Goal: Transaction & Acquisition: Book appointment/travel/reservation

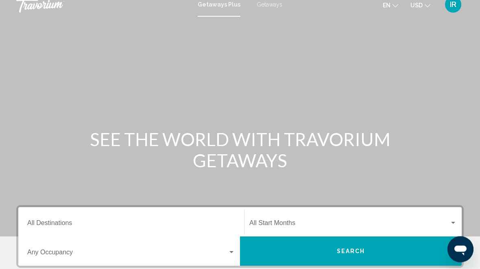
scroll to position [8, 0]
click at [456, 220] on div "Search widget" at bounding box center [453, 223] width 7 height 7
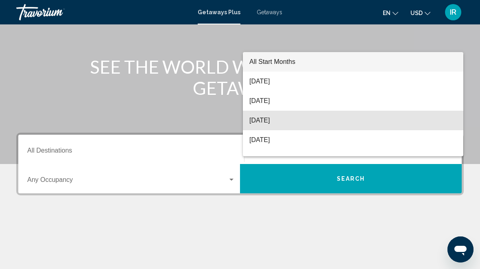
scroll to position [80, 0]
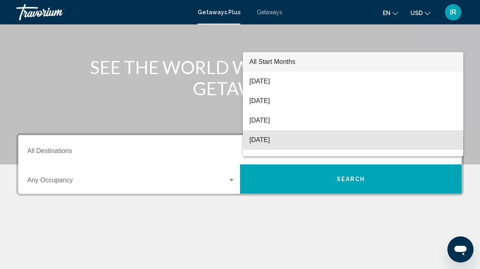
click at [343, 133] on span "[DATE]" at bounding box center [352, 140] width 207 height 20
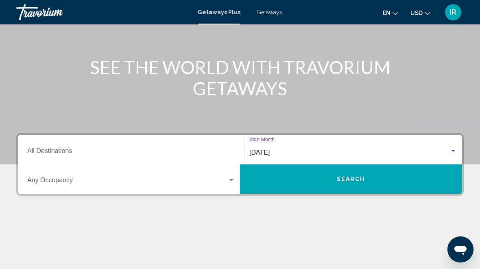
click at [452, 150] on div "Search widget" at bounding box center [453, 151] width 7 height 7
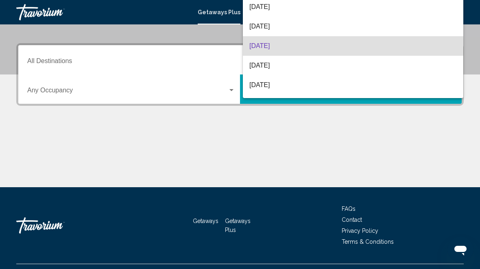
scroll to position [186, 0]
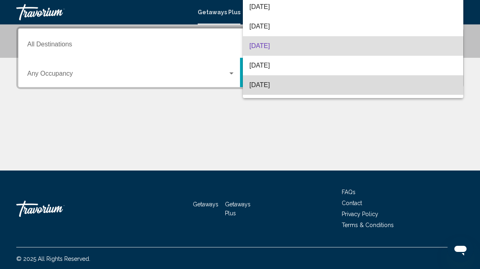
click at [302, 87] on span "[DATE]" at bounding box center [352, 85] width 207 height 20
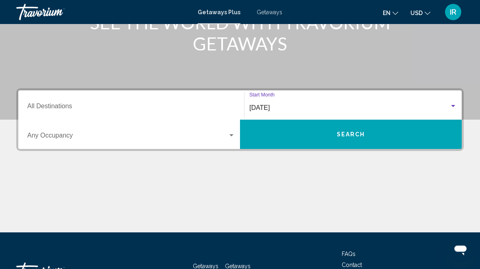
click at [69, 105] on input "Destination All Destinations" at bounding box center [131, 108] width 208 height 7
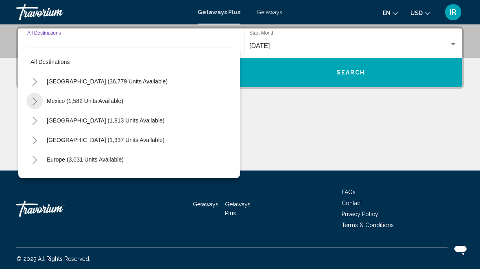
click at [33, 94] on button "Toggle Mexico (1,582 units available)" at bounding box center [34, 101] width 16 height 16
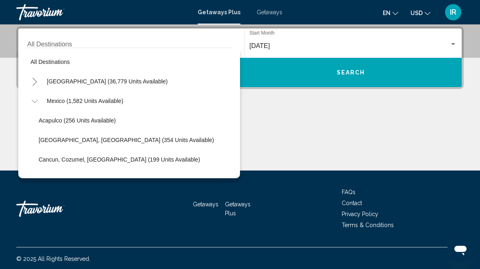
click at [95, 99] on span "Mexico (1,582 units available)" at bounding box center [85, 101] width 76 height 7
type input "**********"
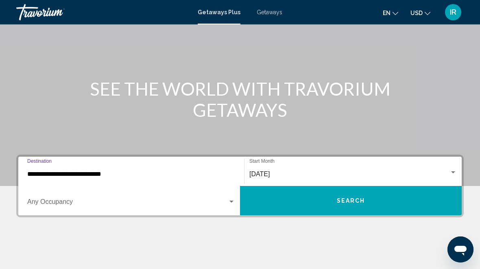
scroll to position [67, 0]
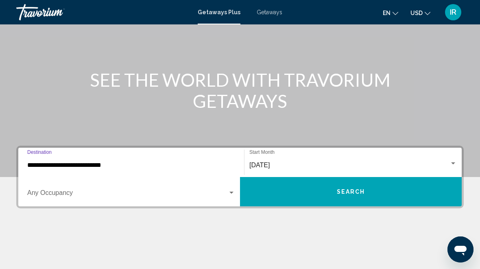
click at [373, 194] on button "Search" at bounding box center [351, 191] width 222 height 29
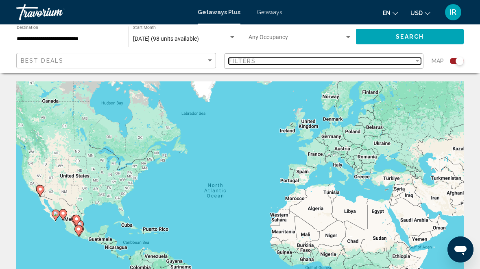
click at [417, 62] on div "Filter" at bounding box center [417, 61] width 4 height 2
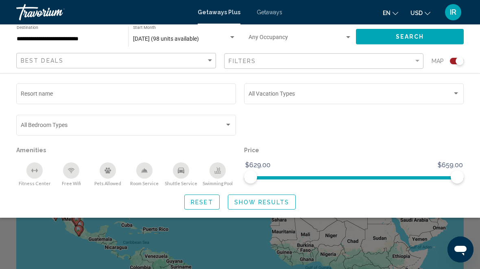
click at [211, 85] on div "Resort name" at bounding box center [126, 93] width 211 height 22
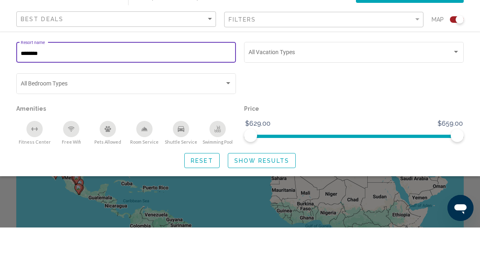
type input "*******"
click at [452, 92] on span "Search widget" at bounding box center [351, 95] width 204 height 7
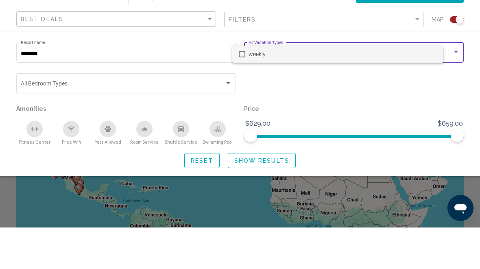
scroll to position [41, 0]
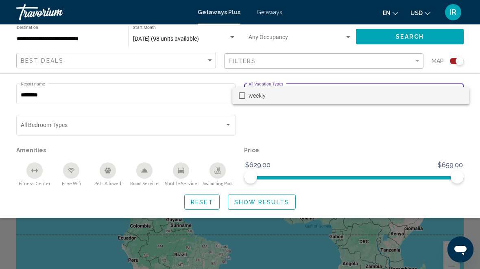
click at [346, 133] on div at bounding box center [240, 134] width 480 height 269
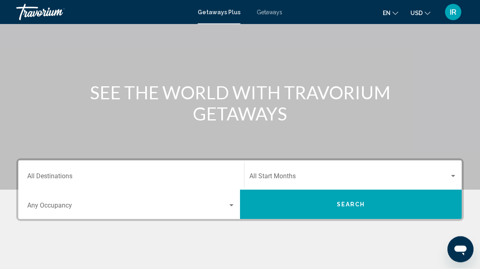
scroll to position [56, 0]
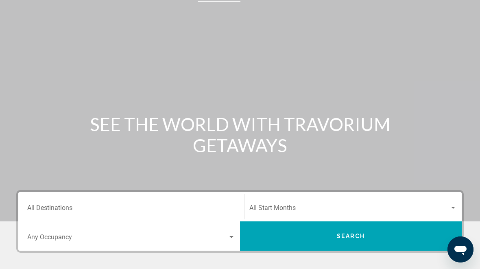
click at [203, 198] on div "Destination All Destinations" at bounding box center [131, 207] width 208 height 26
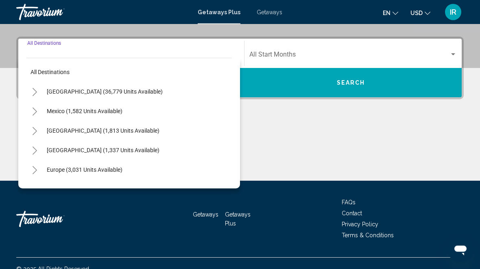
scroll to position [186, 0]
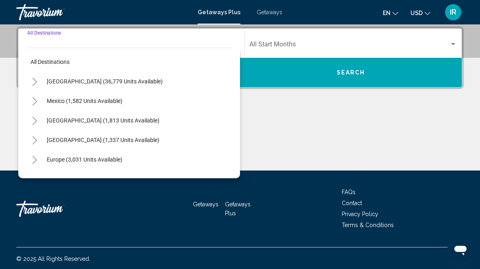
click at [54, 78] on span "[GEOGRAPHIC_DATA] (36,779 units available)" at bounding box center [105, 81] width 116 height 7
type input "**********"
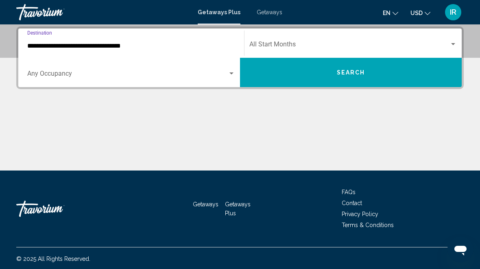
click at [368, 75] on button "Search" at bounding box center [351, 72] width 222 height 29
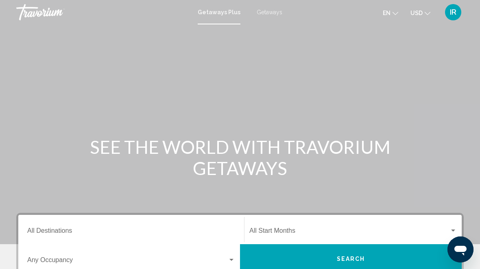
click at [424, 11] on button "USD USD ($) MXN (Mex$) CAD (Can$) GBP (£) EUR (€) AUD (A$) NZD (NZ$) CNY (CN¥)" at bounding box center [420, 13] width 20 height 12
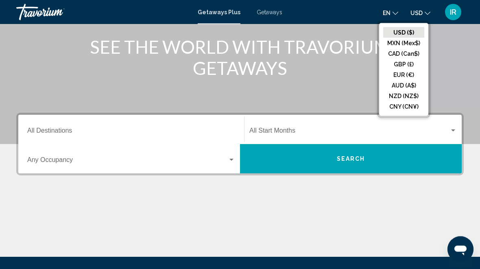
scroll to position [100, 0]
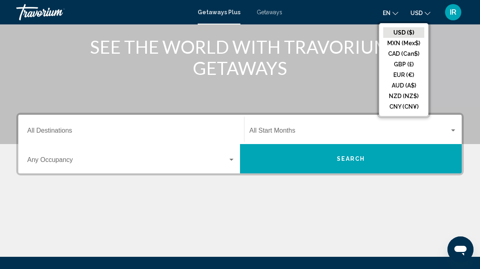
click at [67, 129] on input "Destination All Destinations" at bounding box center [131, 132] width 208 height 7
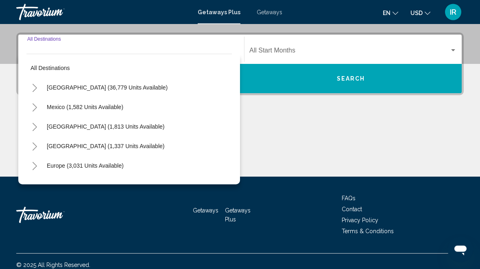
scroll to position [186, 0]
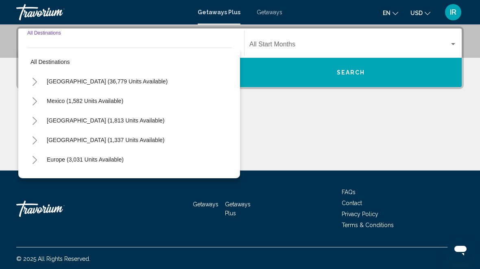
click at [65, 79] on span "[GEOGRAPHIC_DATA] (36,779 units available)" at bounding box center [107, 81] width 121 height 7
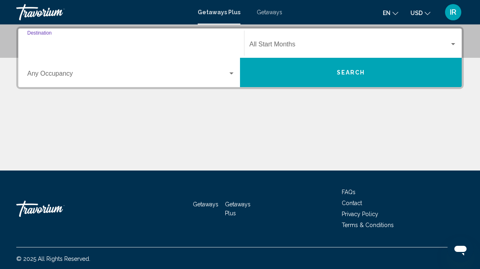
type input "**********"
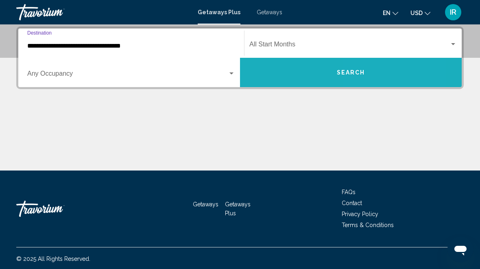
click at [381, 75] on button "Search" at bounding box center [351, 72] width 222 height 29
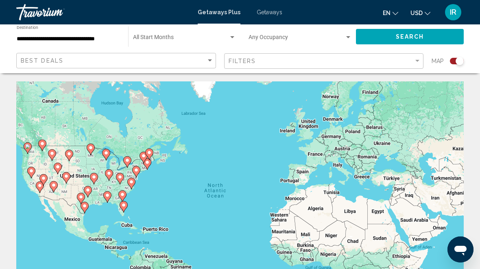
click at [213, 56] on div "Best Deals" at bounding box center [117, 60] width 193 height 15
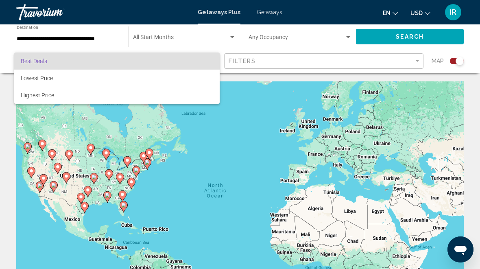
click at [178, 63] on span "Best Deals" at bounding box center [117, 60] width 192 height 17
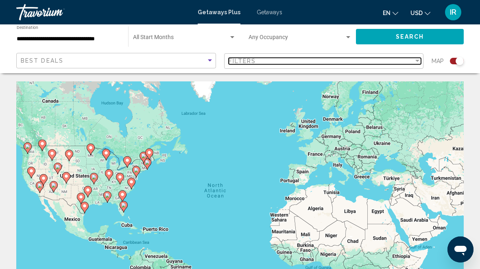
click at [417, 59] on div "Filter" at bounding box center [417, 61] width 7 height 7
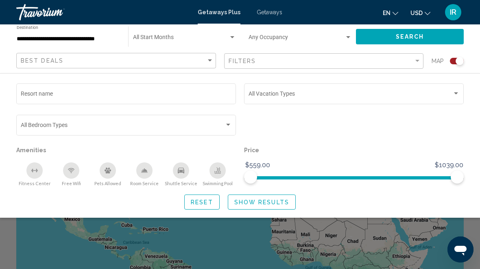
click at [63, 92] on input "Resort name" at bounding box center [126, 95] width 211 height 7
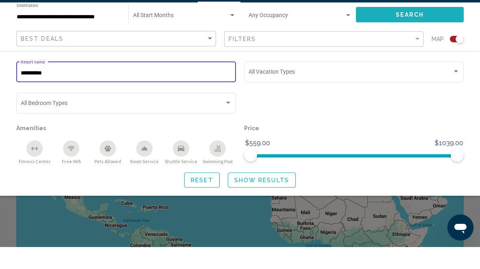
type input "**********"
click at [420, 34] on span "Search" at bounding box center [410, 37] width 28 height 7
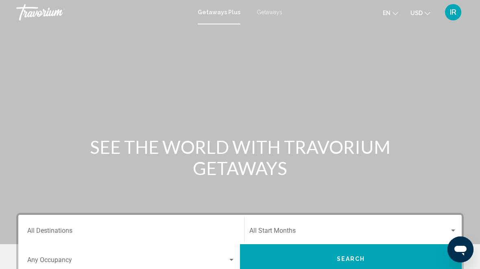
click at [267, 9] on span "Getaways" at bounding box center [270, 12] width 26 height 7
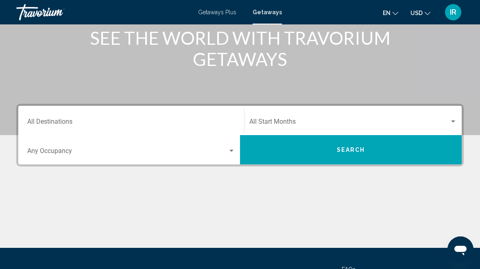
click at [48, 115] on div "Destination All Destinations" at bounding box center [131, 121] width 208 height 26
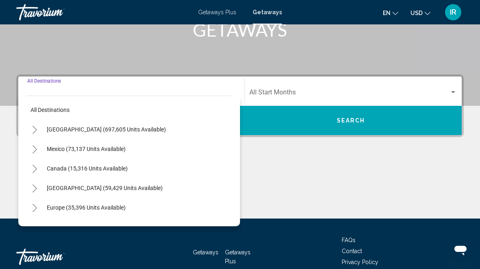
scroll to position [186, 0]
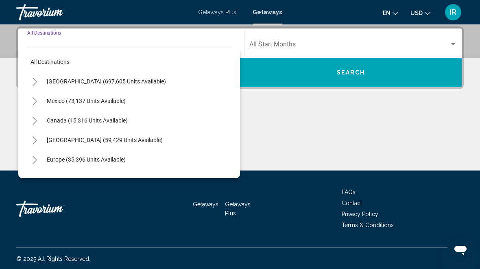
click at [35, 80] on icon "Toggle United States (697,605 units available)" at bounding box center [35, 82] width 6 height 8
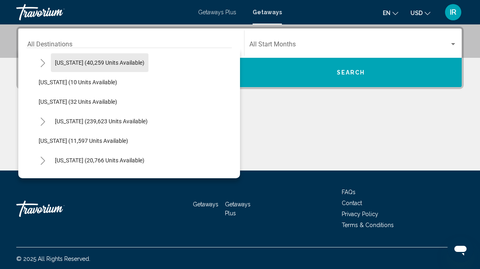
scroll to position [117, 0]
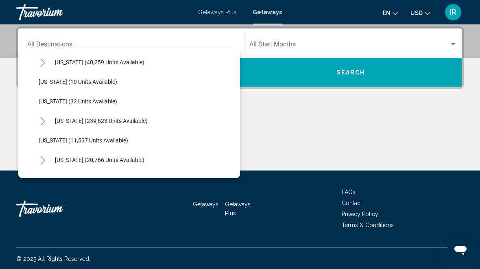
click at [443, 36] on div "Start Month All Start Months" at bounding box center [352, 44] width 207 height 26
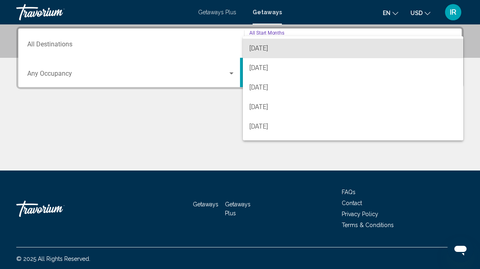
scroll to position [60, 0]
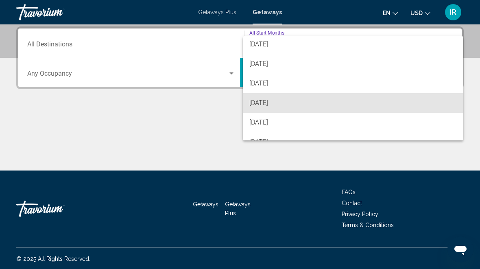
click at [295, 98] on span "[DATE]" at bounding box center [352, 103] width 207 height 20
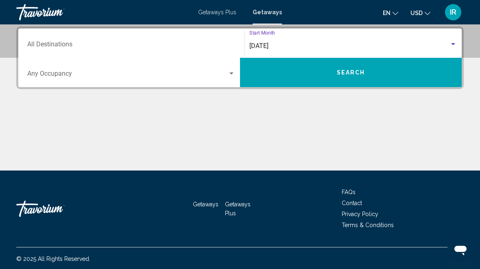
click at [409, 70] on button "Search" at bounding box center [351, 72] width 222 height 29
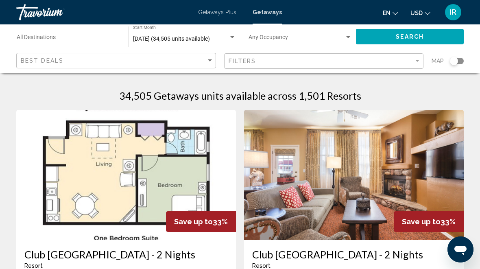
click at [72, 41] on input "Destination All Destinations" at bounding box center [68, 39] width 103 height 7
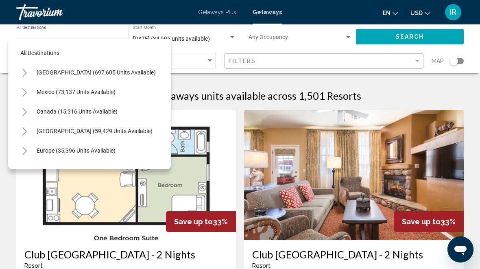
click at [25, 69] on icon "Toggle United States (697,605 units available)" at bounding box center [25, 73] width 6 height 8
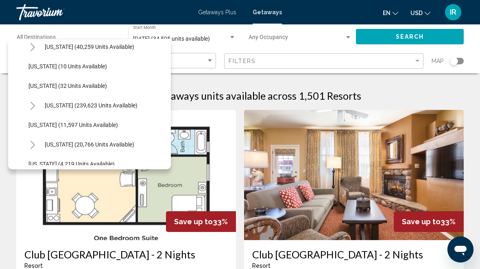
scroll to position [125, 0]
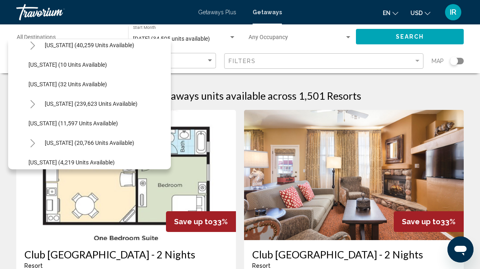
click at [31, 100] on button "Toggle Florida (239,623 units available)" at bounding box center [32, 104] width 16 height 16
click at [65, 117] on button "Orlando & Disney Area (99,194 units available)" at bounding box center [95, 123] width 125 height 19
type input "**********"
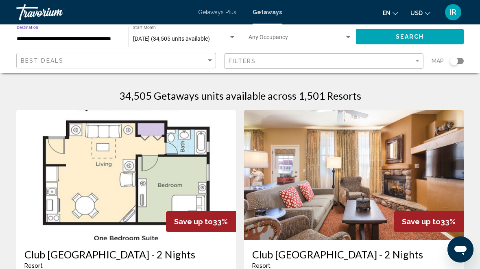
click at [416, 34] on span "Search" at bounding box center [410, 37] width 28 height 7
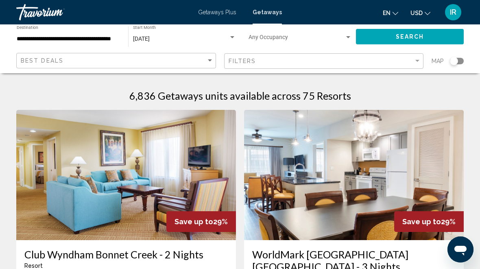
click at [449, 61] on div "Search widget" at bounding box center [454, 61] width 20 height 7
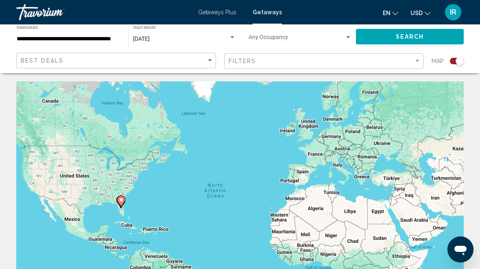
click at [459, 57] on div "Search widget" at bounding box center [460, 61] width 8 height 8
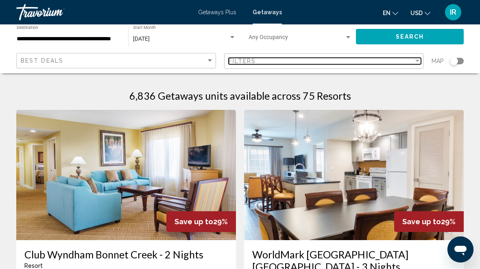
click at [419, 59] on div "Filter" at bounding box center [417, 61] width 7 height 7
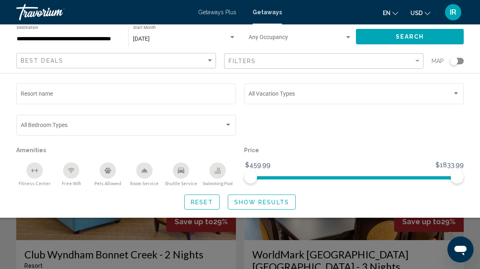
click at [289, 196] on button "Show Results" at bounding box center [262, 201] width 68 height 15
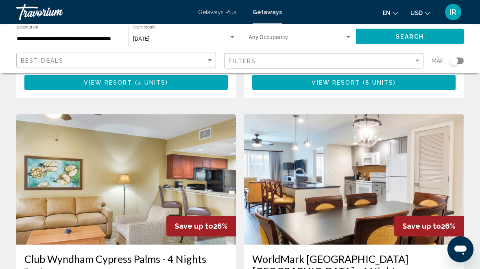
scroll to position [285, 0]
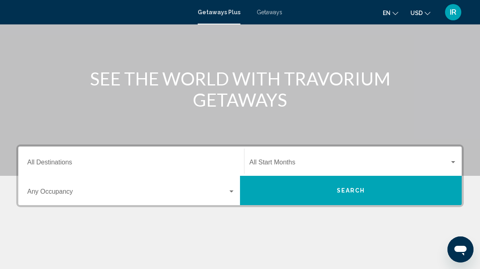
scroll to position [69, 0]
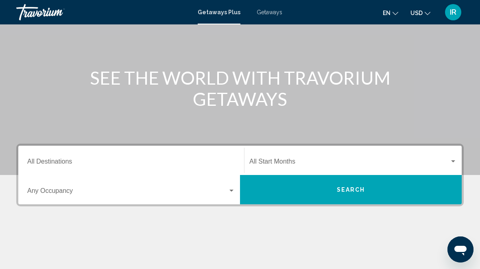
click at [273, 12] on span "Getaways" at bounding box center [270, 12] width 26 height 7
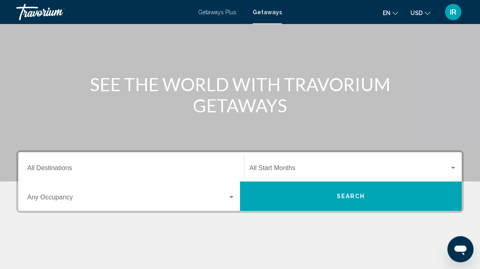
scroll to position [63, 0]
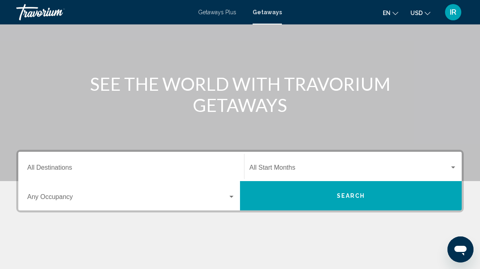
click at [58, 161] on div "Destination All Destinations" at bounding box center [131, 167] width 208 height 26
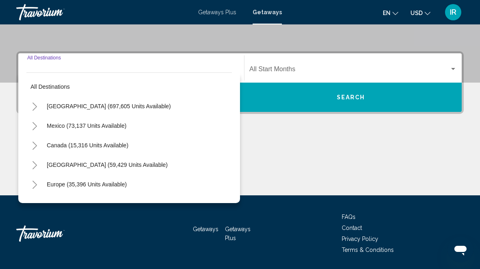
scroll to position [186, 0]
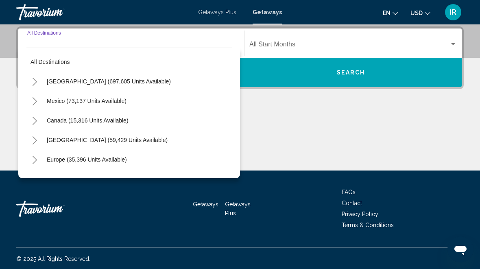
click at [36, 79] on icon "Toggle United States (697,605 units available)" at bounding box center [35, 82] width 6 height 8
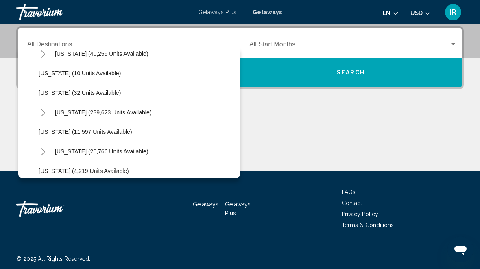
scroll to position [124, 0]
click at [72, 149] on span "Hawaii (20,766 units available)" at bounding box center [102, 152] width 94 height 7
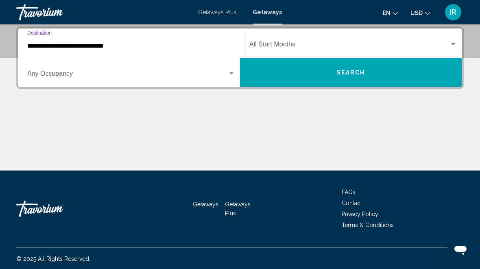
click at [232, 75] on div "Search widget" at bounding box center [231, 73] width 7 height 7
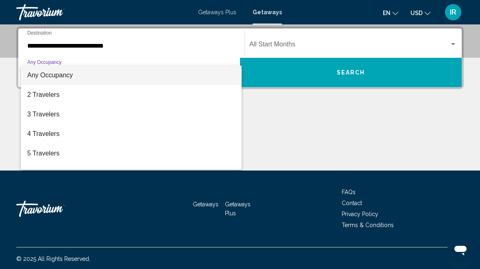
click at [215, 49] on div at bounding box center [240, 134] width 480 height 269
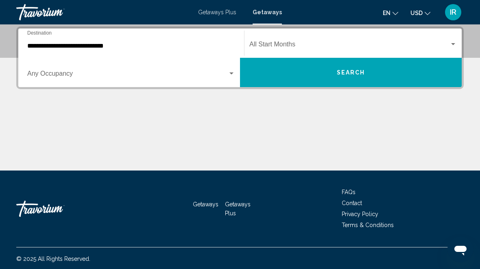
click at [94, 42] on input "**********" at bounding box center [131, 45] width 208 height 7
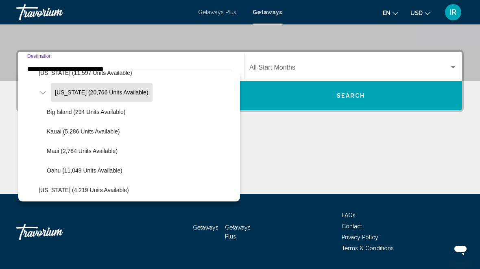
scroll to position [210, 0]
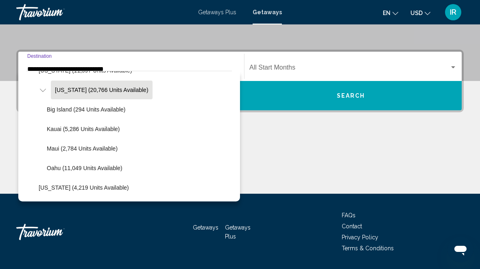
click at [117, 168] on span "Oahu (11,049 units available)" at bounding box center [85, 168] width 76 height 7
type input "**********"
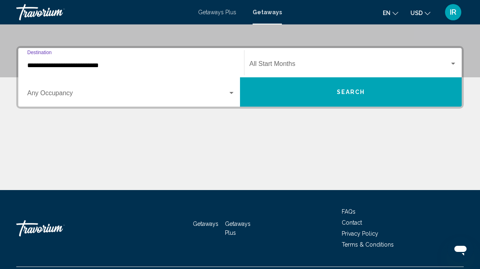
scroll to position [186, 0]
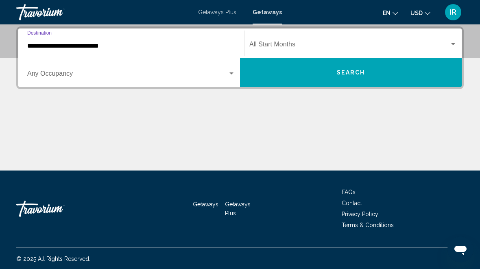
click at [450, 46] on div "Search widget" at bounding box center [453, 44] width 7 height 7
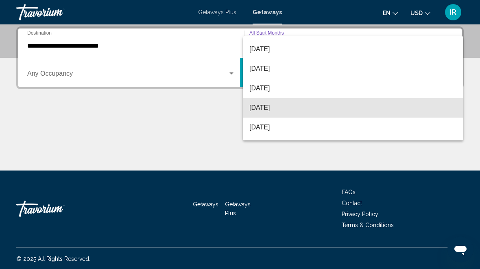
scroll to position [152, 0]
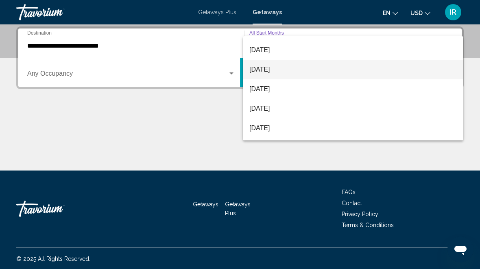
click at [267, 66] on span "[DATE]" at bounding box center [352, 70] width 207 height 20
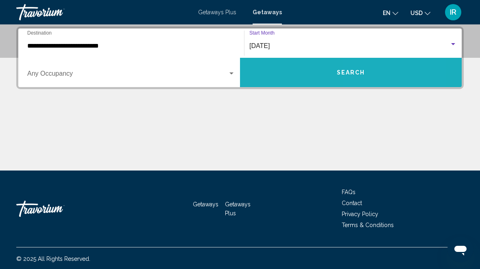
click at [391, 70] on button "Search" at bounding box center [351, 72] width 222 height 29
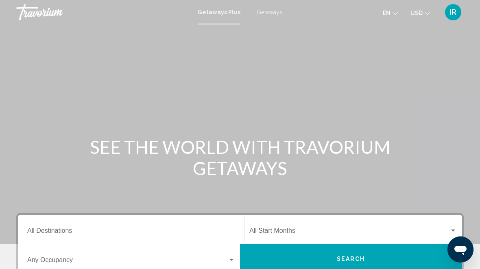
click at [278, 9] on span "Getaways" at bounding box center [270, 12] width 26 height 7
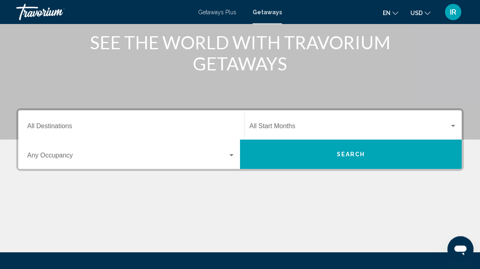
scroll to position [105, 0]
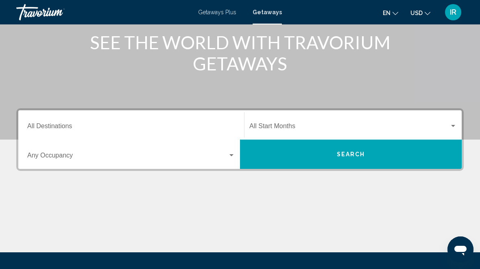
click at [68, 119] on div "Destination All Destinations" at bounding box center [131, 125] width 208 height 26
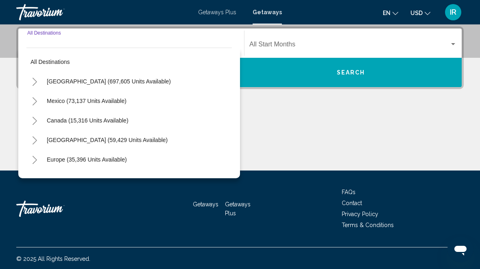
scroll to position [0, 0]
click at [34, 79] on icon "Toggle United States (697,605 units available)" at bounding box center [35, 82] width 4 height 8
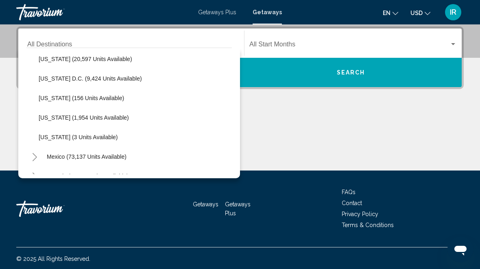
scroll to position [842, 0]
click at [65, 64] on button "Washington (20,597 units available)" at bounding box center [86, 59] width 102 height 19
type input "**********"
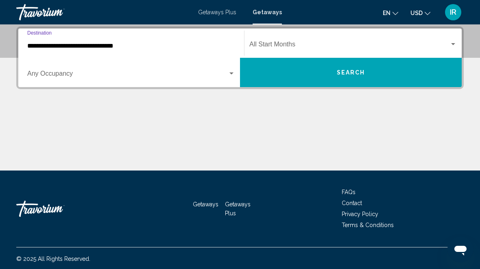
click at [336, 73] on button "Search" at bounding box center [351, 72] width 222 height 29
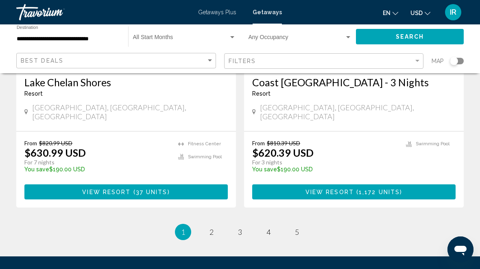
scroll to position [1638, 0]
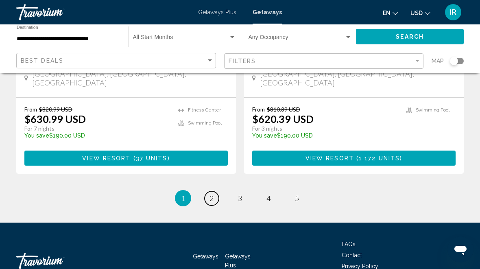
click at [210, 194] on span "2" at bounding box center [212, 198] width 4 height 9
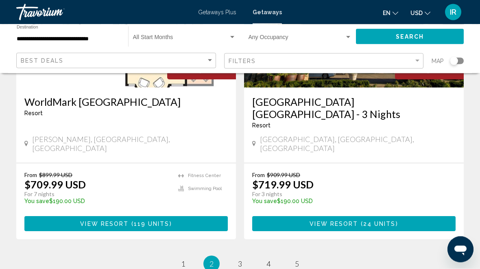
scroll to position [1589, 0]
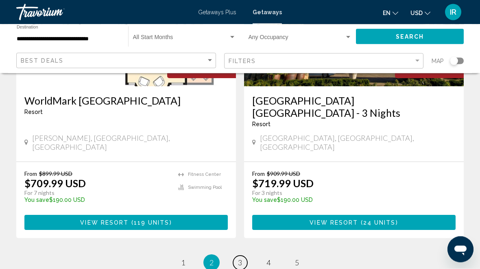
click at [241, 258] on span "3" at bounding box center [240, 262] width 4 height 9
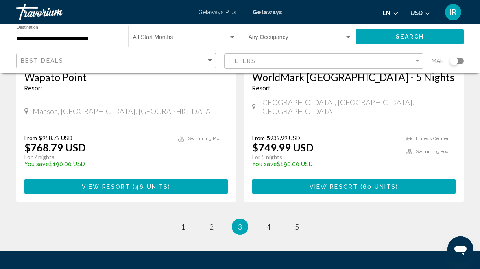
scroll to position [1637, 0]
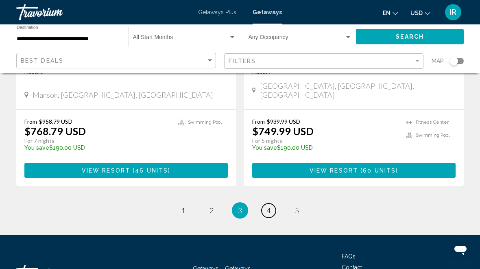
click at [266, 206] on span "4" at bounding box center [268, 210] width 4 height 9
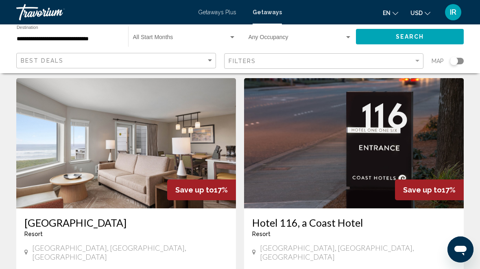
scroll to position [1661, 0]
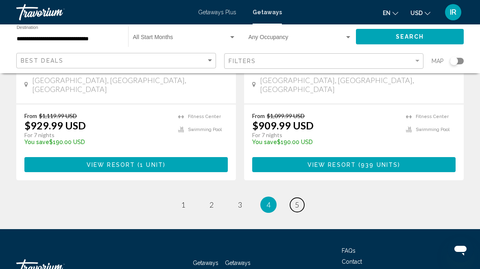
click at [301, 198] on link "page 5" at bounding box center [297, 205] width 14 height 14
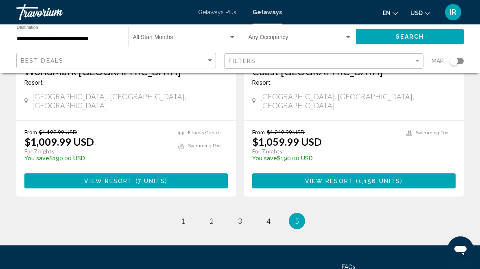
scroll to position [805, 0]
